Goal: Task Accomplishment & Management: Manage account settings

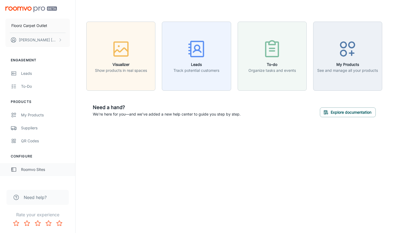
click at [27, 168] on div "Roomvo Sites" at bounding box center [45, 170] width 49 height 6
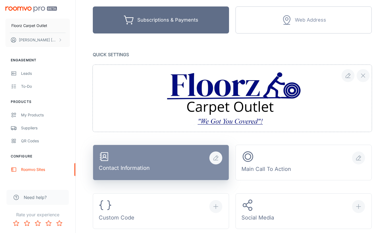
scroll to position [108, 0]
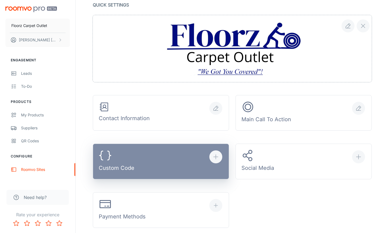
click at [140, 162] on button "Custom Code" at bounding box center [161, 162] width 136 height 36
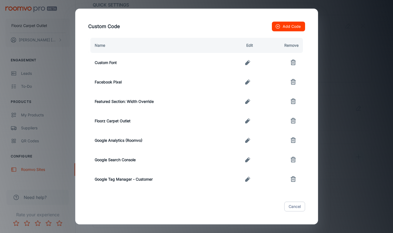
click at [346, 52] on div "Custom Code Add Code Name Edit Remove Custom Font Facebook Pixel Featured Secti…" at bounding box center [196, 116] width 393 height 233
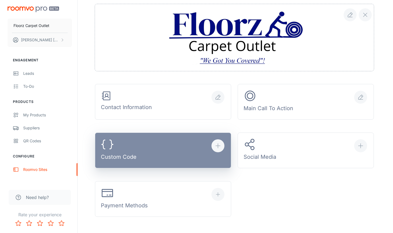
scroll to position [162, 0]
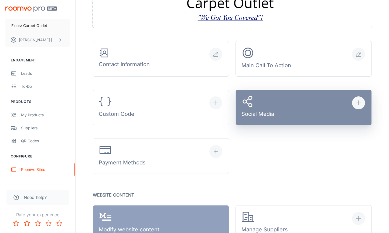
click at [264, 103] on div "Social Media" at bounding box center [258, 107] width 33 height 25
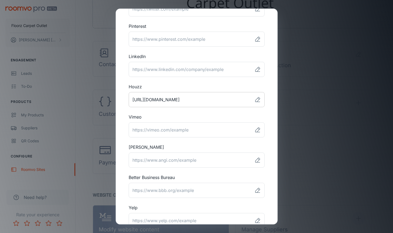
scroll to position [108, 0]
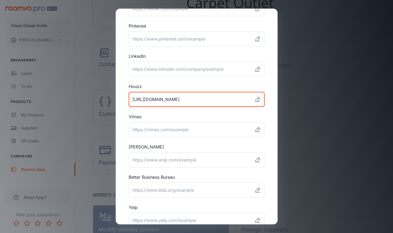
click at [202, 99] on input "link" at bounding box center [191, 99] width 124 height 15
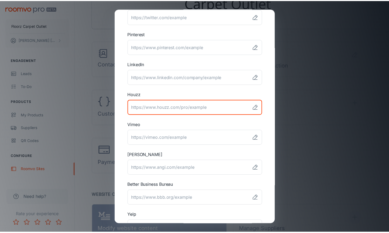
scroll to position [147, 0]
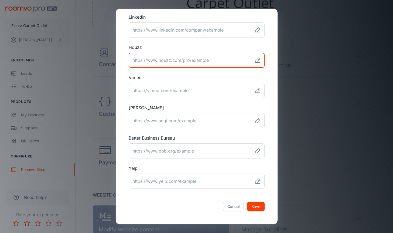
click at [253, 206] on button "Save" at bounding box center [256, 207] width 18 height 10
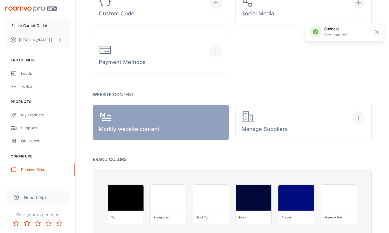
scroll to position [270, 0]
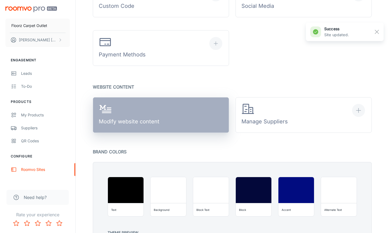
click at [156, 123] on div "Modify website content" at bounding box center [129, 115] width 61 height 25
click at [140, 120] on div "Modify website content" at bounding box center [129, 115] width 61 height 25
